Goal: Information Seeking & Learning: Learn about a topic

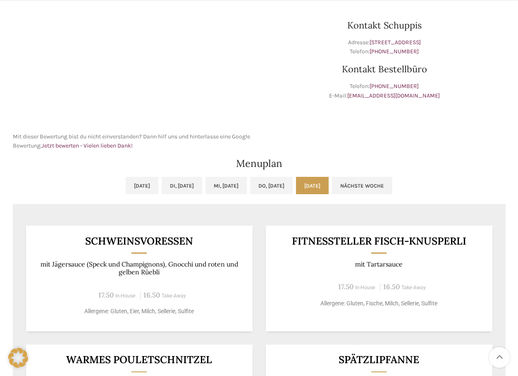
scroll to position [289, 0]
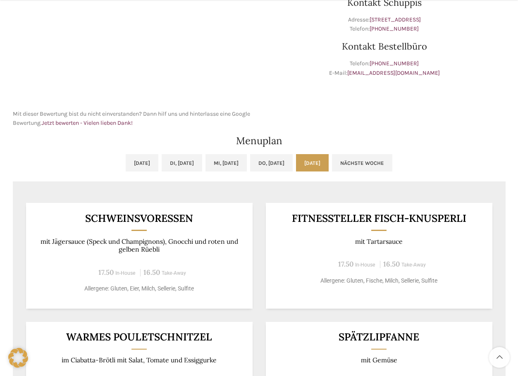
click at [135, 207] on div "Schweinsvoressen mit Jägersauce (Speck und Champignons), Gnocchi und roten und …" at bounding box center [139, 255] width 226 height 105
click at [285, 169] on link "Do, [DATE]" at bounding box center [271, 162] width 43 height 17
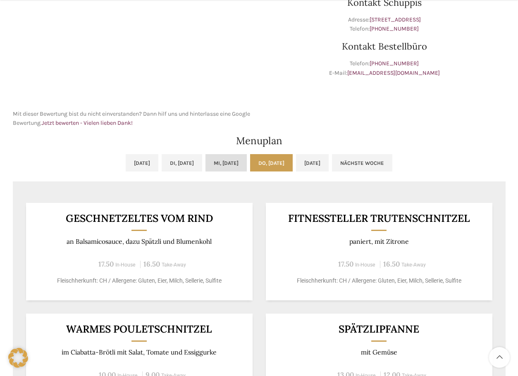
click at [236, 159] on link "Mi, [DATE]" at bounding box center [225, 162] width 41 height 17
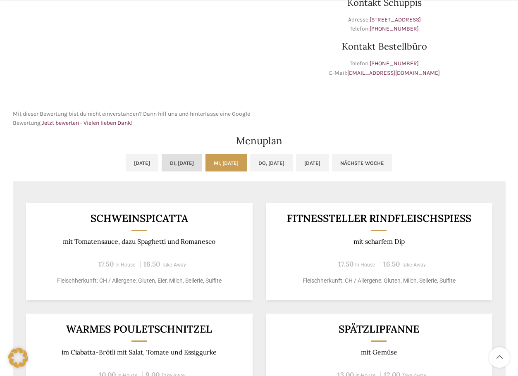
click at [178, 166] on link "Di, [DATE]" at bounding box center [181, 162] width 40 height 17
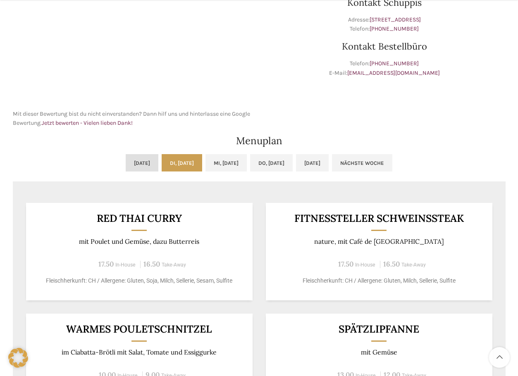
click at [128, 158] on link "[DATE]" at bounding box center [142, 162] width 33 height 17
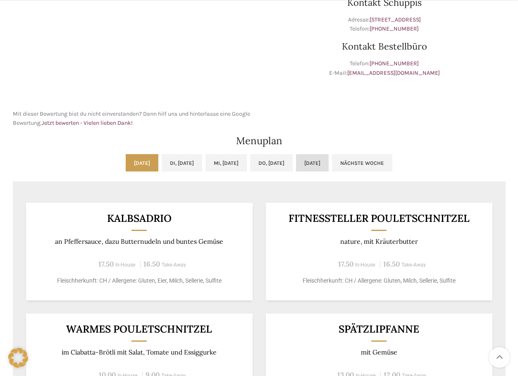
click at [328, 161] on link "[DATE]" at bounding box center [312, 162] width 33 height 17
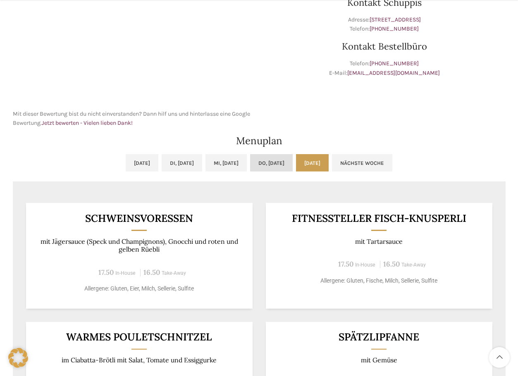
click at [285, 162] on link "Do, [DATE]" at bounding box center [271, 162] width 43 height 17
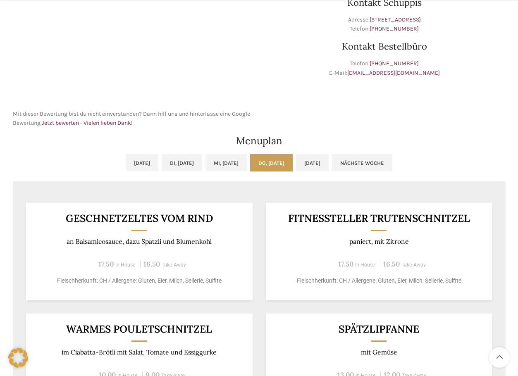
click at [53, 171] on ul "[DATE] Di, [DATE] Mi, [DATE] Do, [DATE] [DATE] Nächste Woche" at bounding box center [259, 167] width 492 height 27
click at [126, 162] on link "[DATE]" at bounding box center [142, 162] width 33 height 17
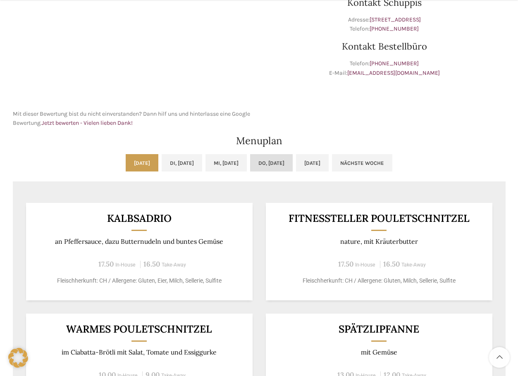
click at [273, 168] on link "Do, [DATE]" at bounding box center [271, 162] width 43 height 17
